Goal: Task Accomplishment & Management: Manage account settings

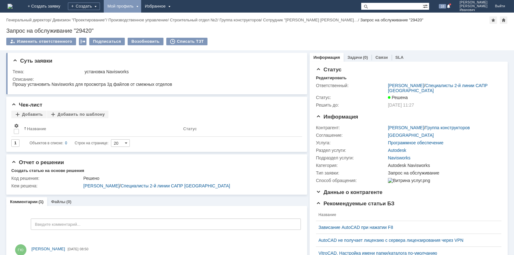
click at [141, 5] on div "Мой профиль" at bounding box center [122, 6] width 37 height 13
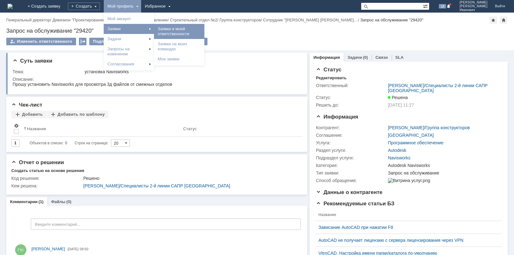
click at [202, 29] on link "Заявки в моей ответственности" at bounding box center [179, 31] width 48 height 13
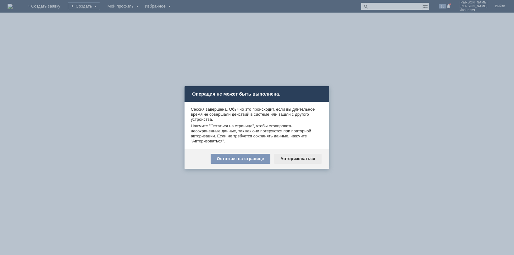
click at [290, 159] on div "Авторизоваться" at bounding box center [297, 159] width 47 height 10
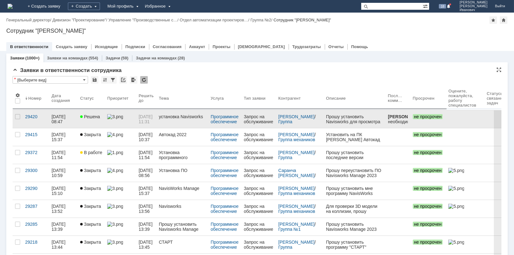
click at [121, 116] on img at bounding box center [115, 116] width 16 height 5
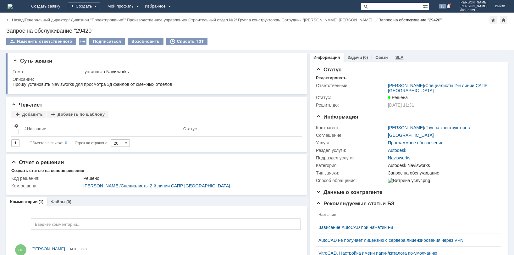
click at [395, 55] on link "SLA" at bounding box center [399, 57] width 8 height 5
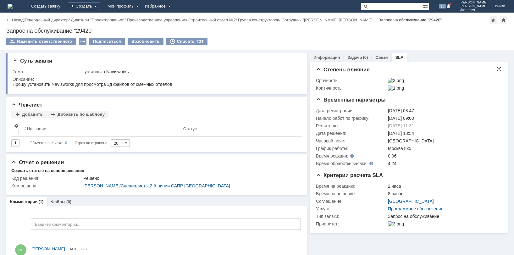
click at [496, 70] on div at bounding box center [498, 69] width 5 height 5
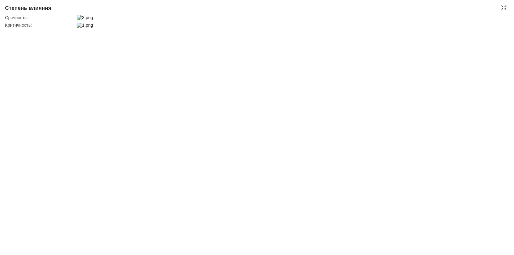
click at [120, 13] on div "Степень влияния Срочность: Критичность:" at bounding box center [257, 127] width 514 height 255
click at [93, 19] on img at bounding box center [85, 17] width 16 height 5
click at [86, 28] on img at bounding box center [85, 25] width 16 height 5
click at [91, 28] on img at bounding box center [85, 25] width 16 height 5
click at [504, 6] on div at bounding box center [503, 7] width 5 height 5
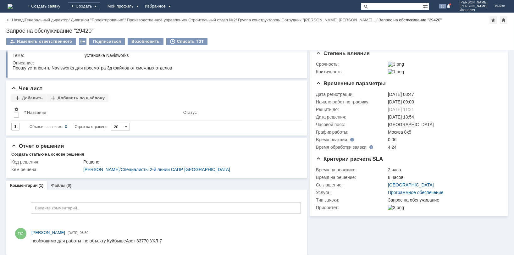
click at [18, 20] on link "Назад" at bounding box center [18, 20] width 12 height 5
